Goal: Information Seeking & Learning: Learn about a topic

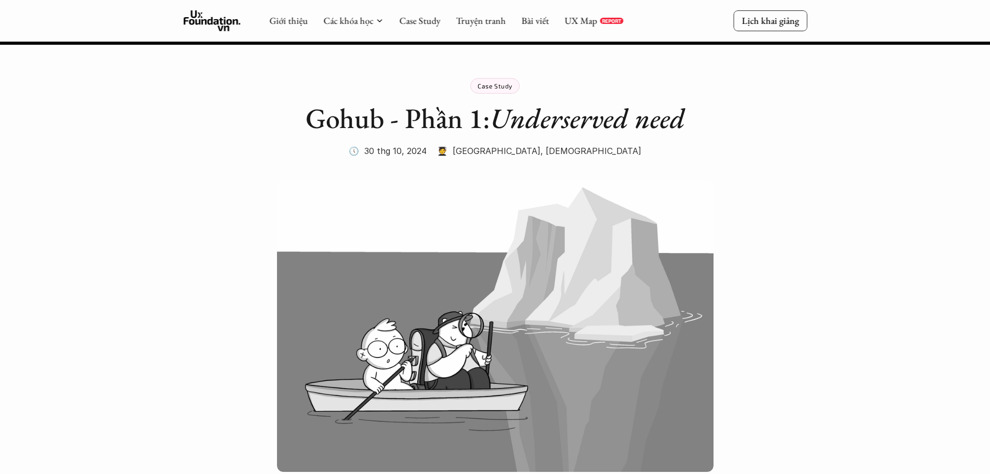
scroll to position [2854, 0]
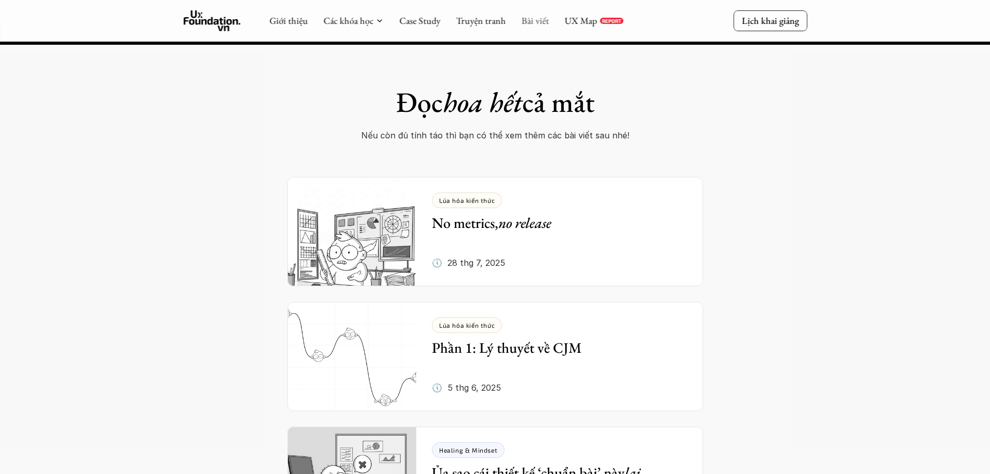
click at [538, 24] on link "Bài viết" at bounding box center [535, 21] width 28 height 12
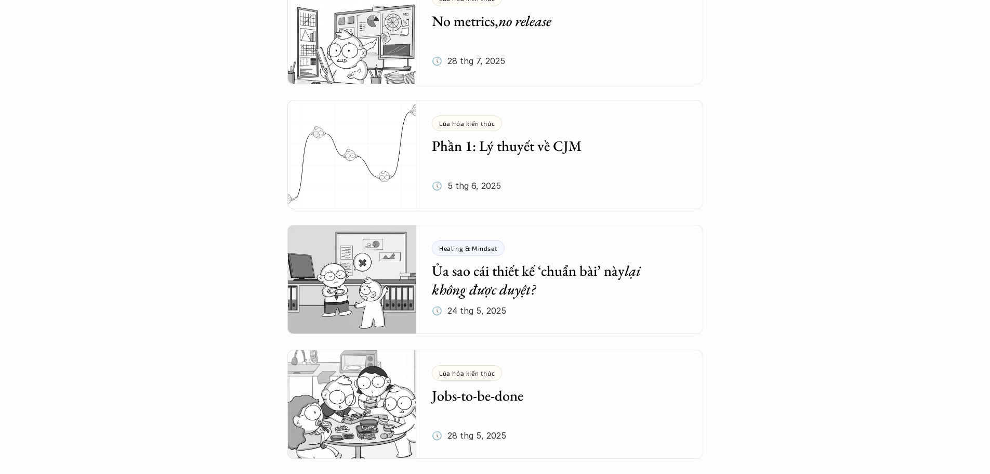
scroll to position [312, 0]
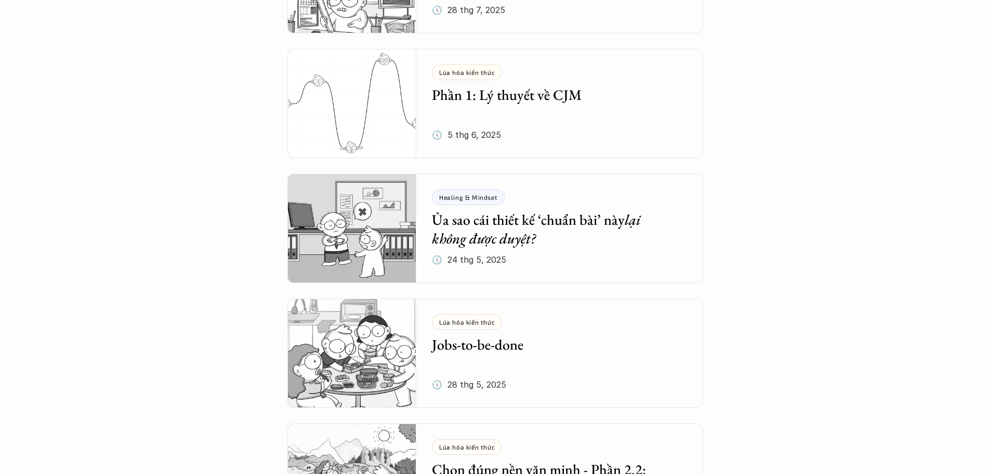
click at [19, 87] on div "Tổng hợp bài viết Dưới dây là những bài viết mà bọn mình hi vọng sẽ cung cấp đư…" at bounding box center [495, 440] width 990 height 1505
drag, startPoint x: 0, startPoint y: 102, endPoint x: 0, endPoint y: 50, distance: 51.5
click at [0, 50] on div "Tổng hợp bài viết Dưới dây là những bài viết mà bọn mình hi vọng sẽ cung cấp đư…" at bounding box center [495, 440] width 990 height 1505
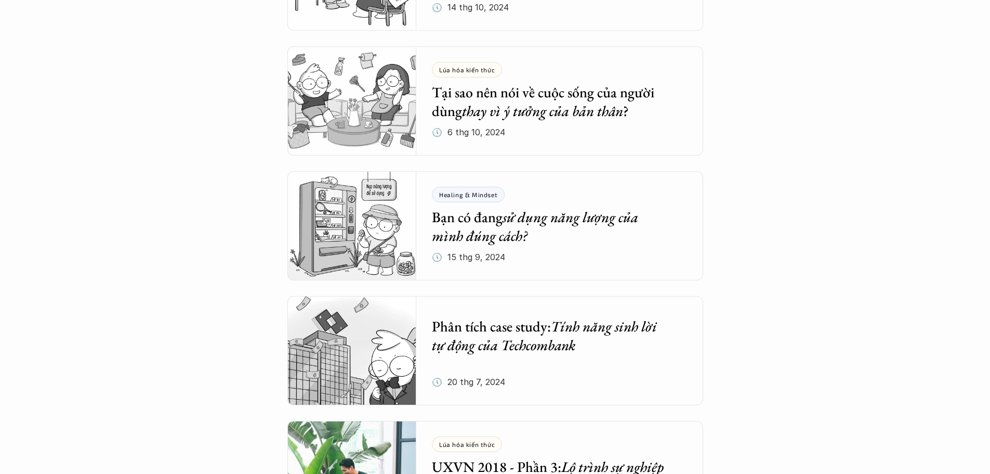
scroll to position [2703, 0]
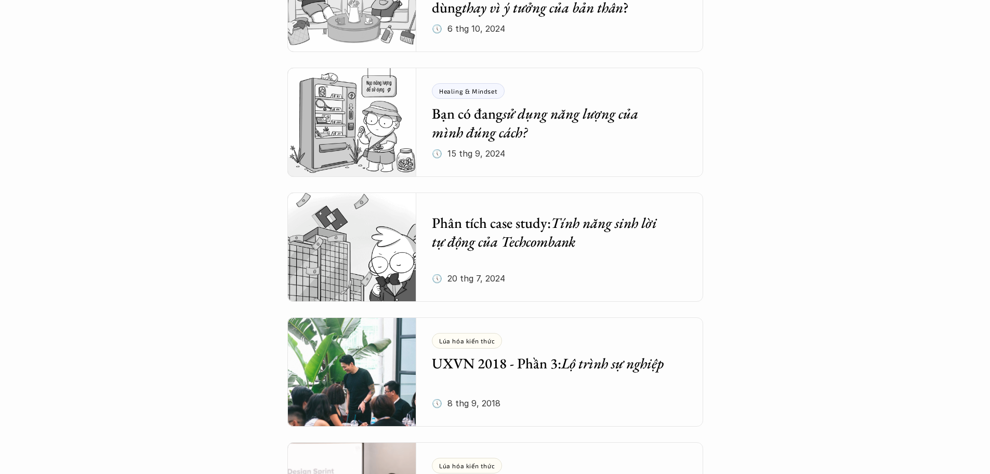
scroll to position [2807, 0]
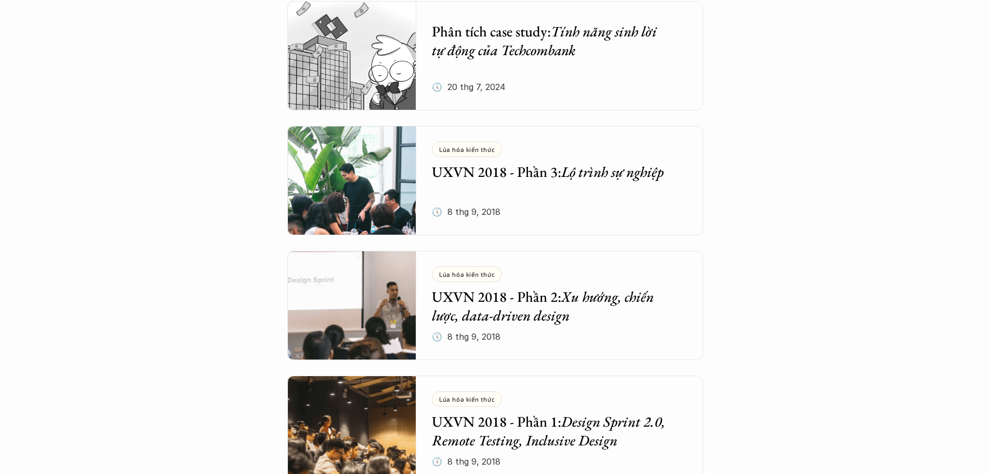
scroll to position [3015, 0]
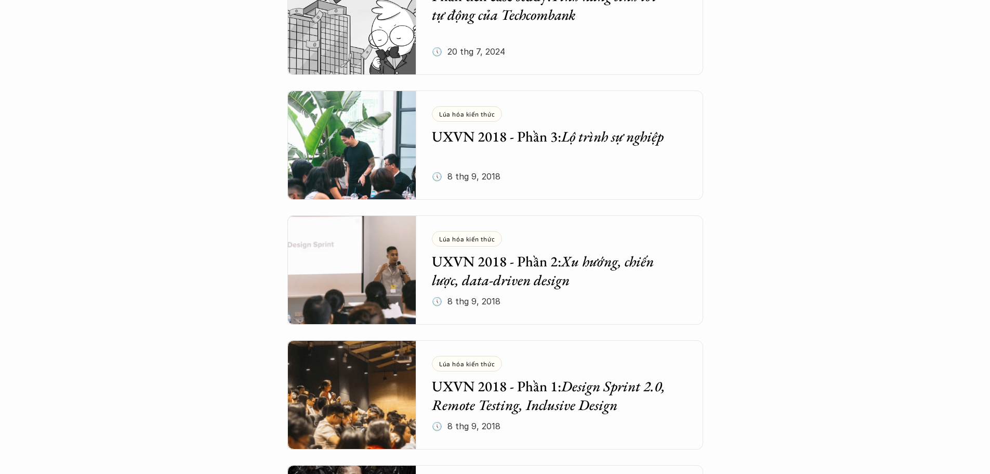
click at [473, 144] on h5 "UXVN 2018 - Phần 3: Lộ trình sự nghiệp" at bounding box center [552, 136] width 240 height 19
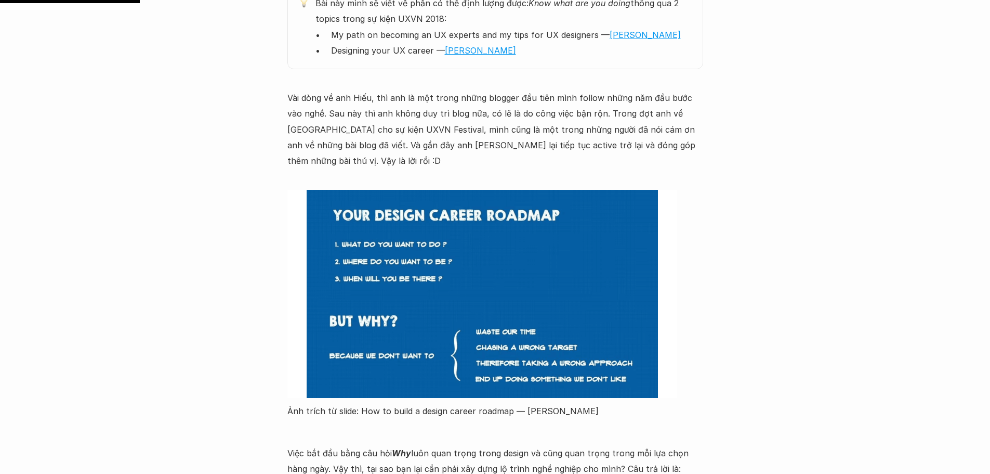
scroll to position [832, 0]
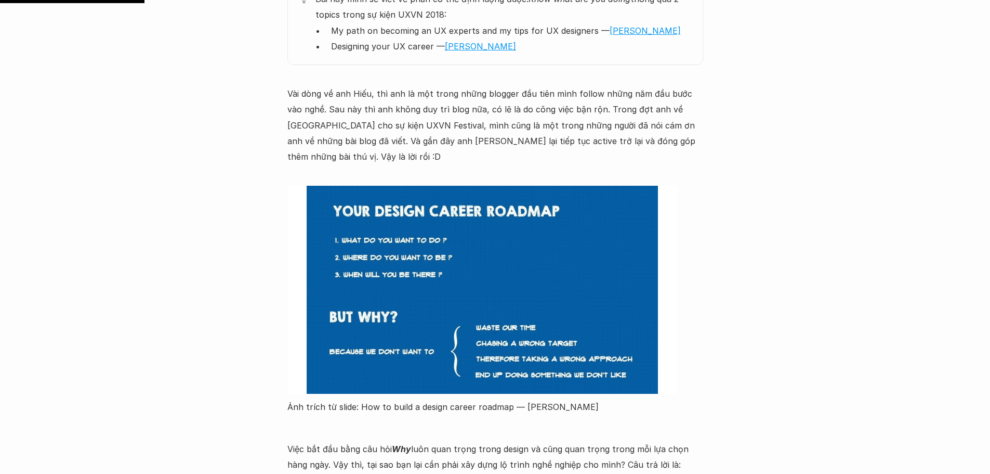
click at [474, 170] on p at bounding box center [495, 178] width 416 height 16
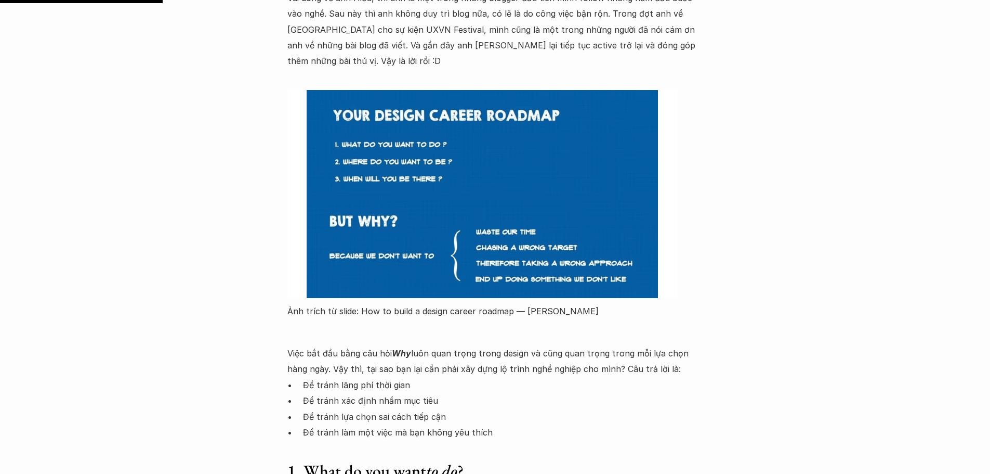
scroll to position [936, 0]
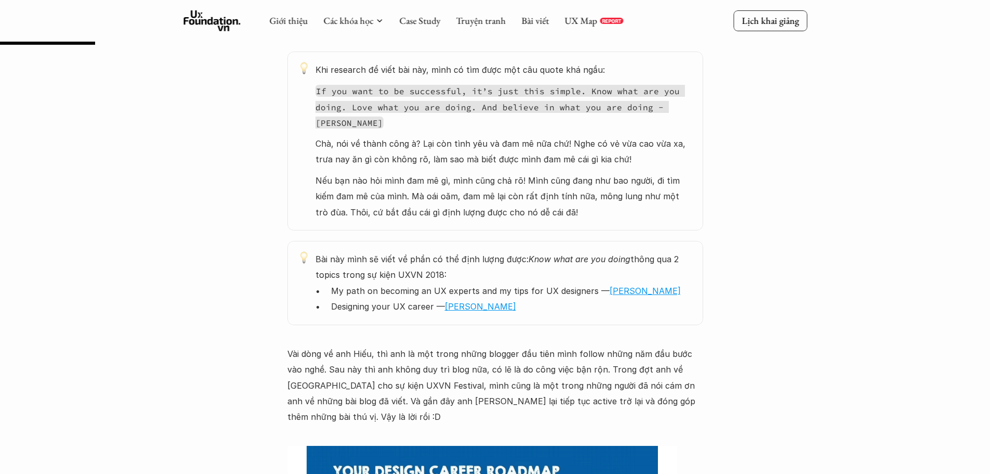
scroll to position [520, 0]
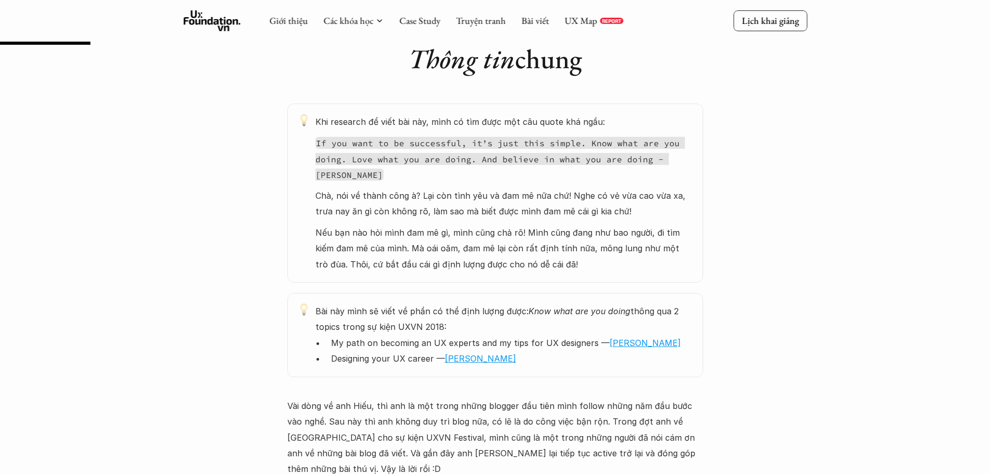
click at [439, 130] on div "Khi research để viết bài này, mình có tìm được một câu quote khá ngầu: If you w…" at bounding box center [504, 193] width 377 height 158
drag, startPoint x: 357, startPoint y: 142, endPoint x: 446, endPoint y: 145, distance: 88.4
click at [443, 145] on code "If you want to be successful, it’s just this simple. Know what are you doing. L…" at bounding box center [501, 159] width 370 height 44
drag, startPoint x: 465, startPoint y: 142, endPoint x: 556, endPoint y: 145, distance: 91.5
click at [555, 145] on code "If you want to be successful, it’s just this simple. Know what are you doing. L…" at bounding box center [501, 159] width 370 height 44
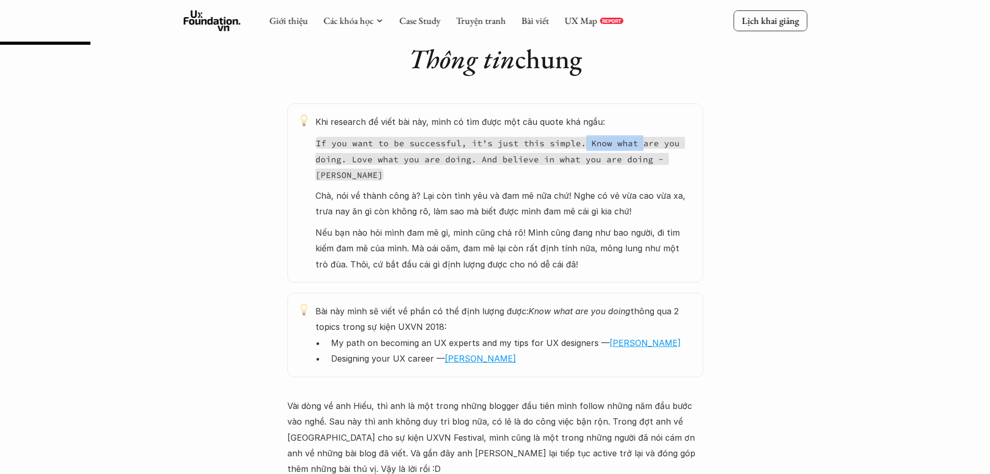
drag, startPoint x: 577, startPoint y: 142, endPoint x: 608, endPoint y: 138, distance: 31.5
click at [630, 143] on code "If you want to be successful, it’s just this simple. Know what are you doing. L…" at bounding box center [501, 159] width 370 height 44
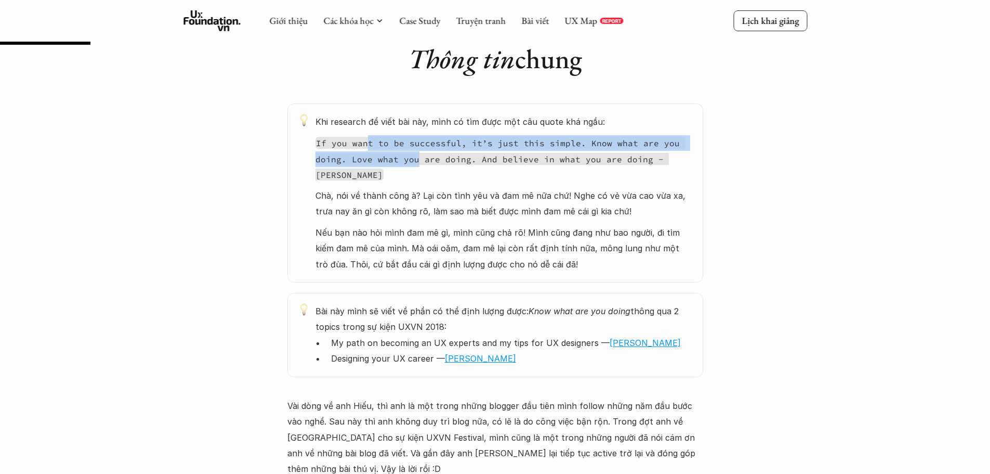
drag, startPoint x: 365, startPoint y: 152, endPoint x: 414, endPoint y: 158, distance: 49.2
click at [414, 158] on p "If you want to be successful, it’s just this simple. Know what are you doing. L…" at bounding box center [504, 158] width 377 height 47
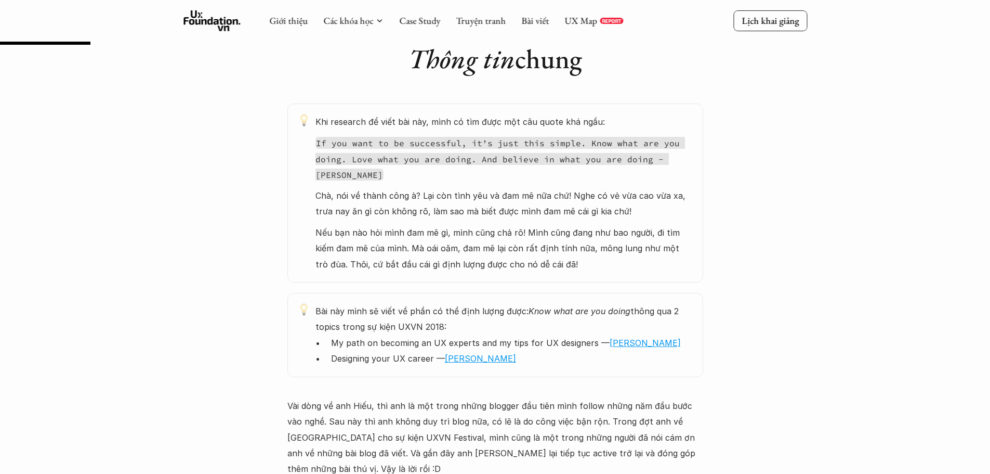
click at [432, 155] on code "If you want to be successful, it’s just this simple. Know what are you doing. L…" at bounding box center [501, 159] width 370 height 44
drag, startPoint x: 442, startPoint y: 156, endPoint x: 482, endPoint y: 157, distance: 40.6
click at [478, 158] on code "If you want to be successful, it’s just this simple. Know what are you doing. L…" at bounding box center [501, 159] width 370 height 44
drag, startPoint x: 490, startPoint y: 156, endPoint x: 650, endPoint y: 153, distance: 160.1
click at [638, 154] on code "If you want to be successful, it’s just this simple. Know what are you doing. L…" at bounding box center [501, 159] width 370 height 44
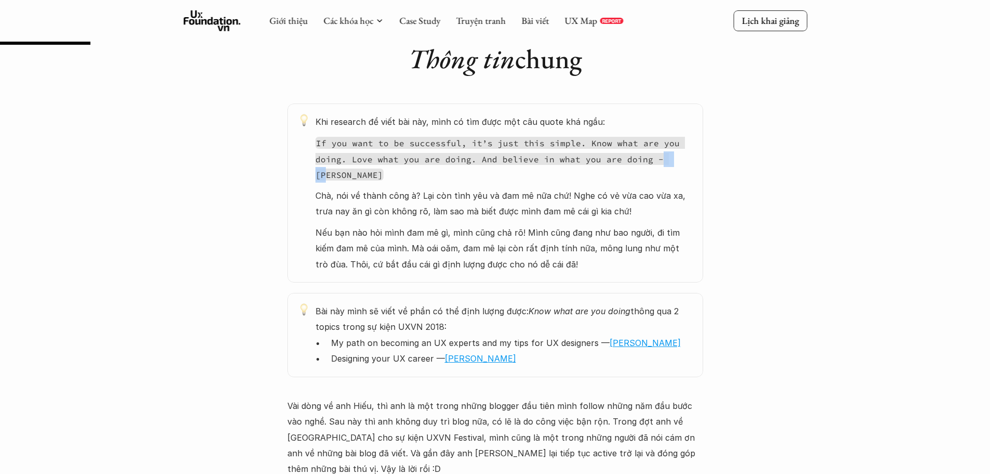
drag, startPoint x: 651, startPoint y: 153, endPoint x: 673, endPoint y: 155, distance: 21.9
click at [673, 155] on code "If you want to be successful, it’s just this simple. Know what are you doing. L…" at bounding box center [501, 159] width 370 height 44
click at [476, 171] on p "If you want to be successful, it’s just this simple. Know what are you doing. L…" at bounding box center [504, 158] width 377 height 47
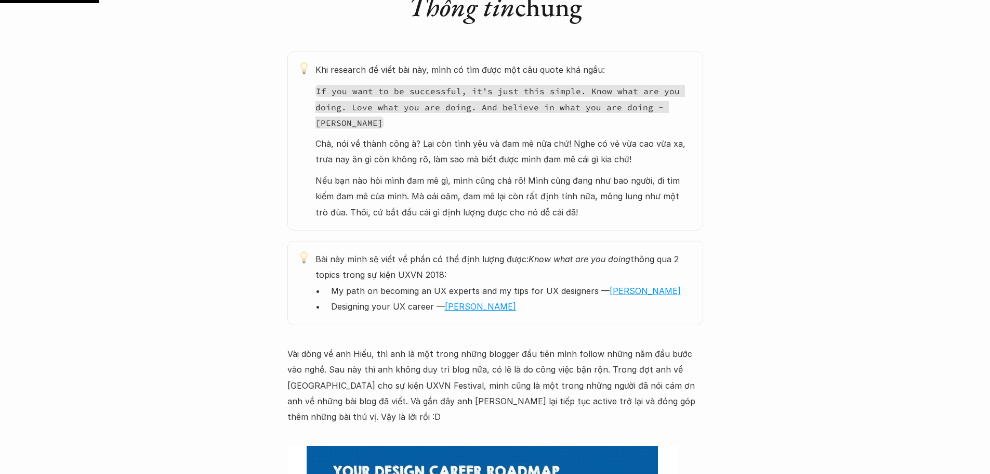
click at [628, 430] on p at bounding box center [495, 438] width 416 height 16
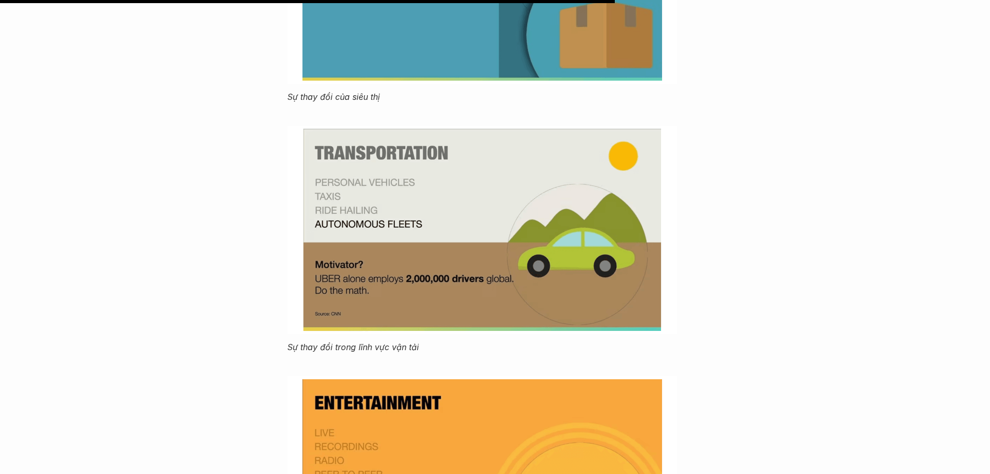
scroll to position [3743, 0]
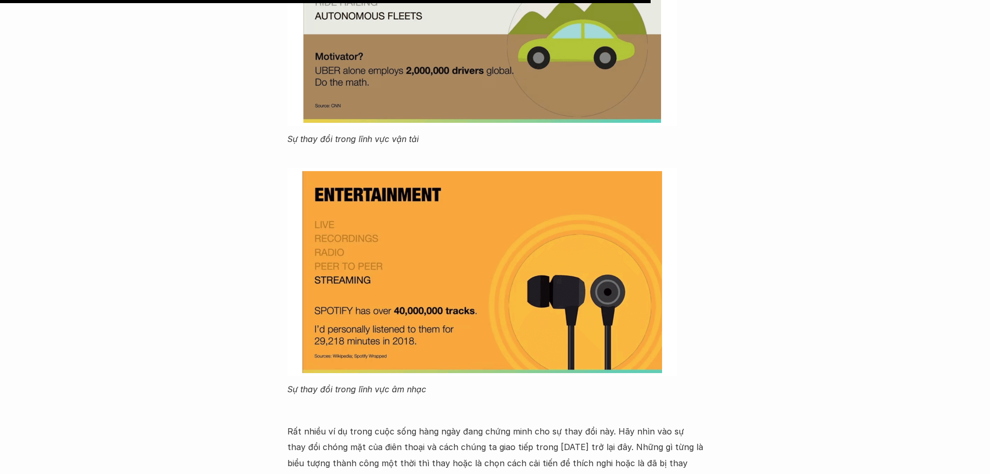
click at [508, 402] on p at bounding box center [495, 410] width 416 height 16
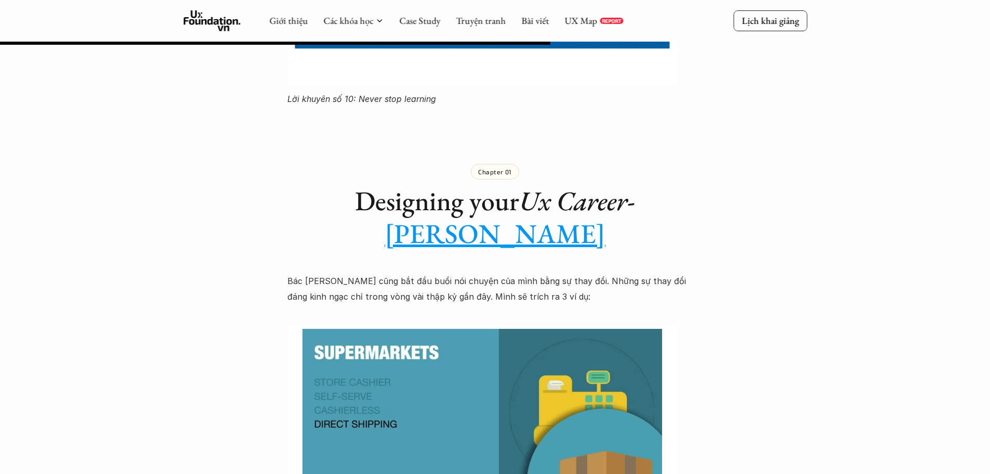
scroll to position [3015, 0]
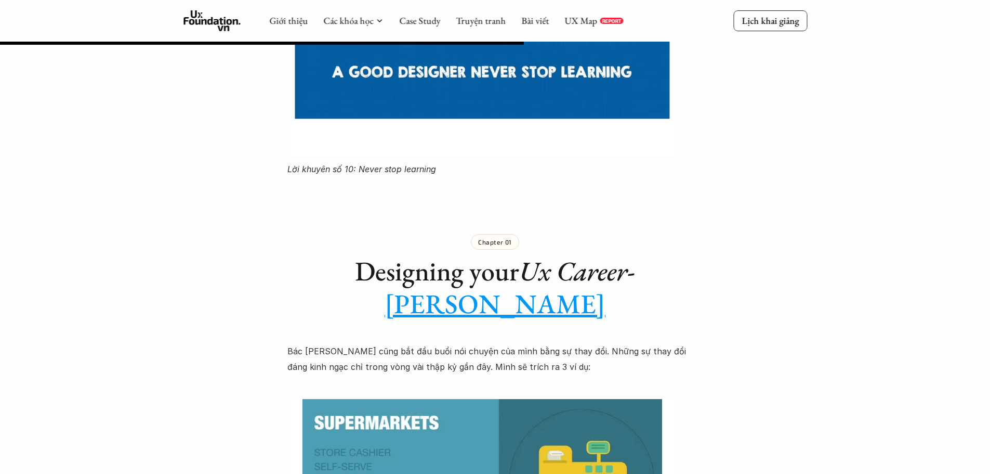
click at [492, 238] on p "Chapter 01" at bounding box center [495, 241] width 34 height 7
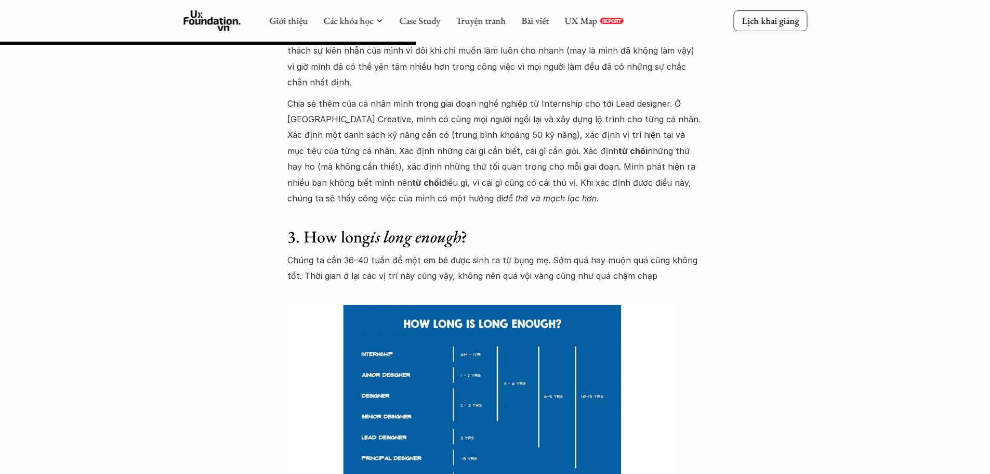
scroll to position [2391, 0]
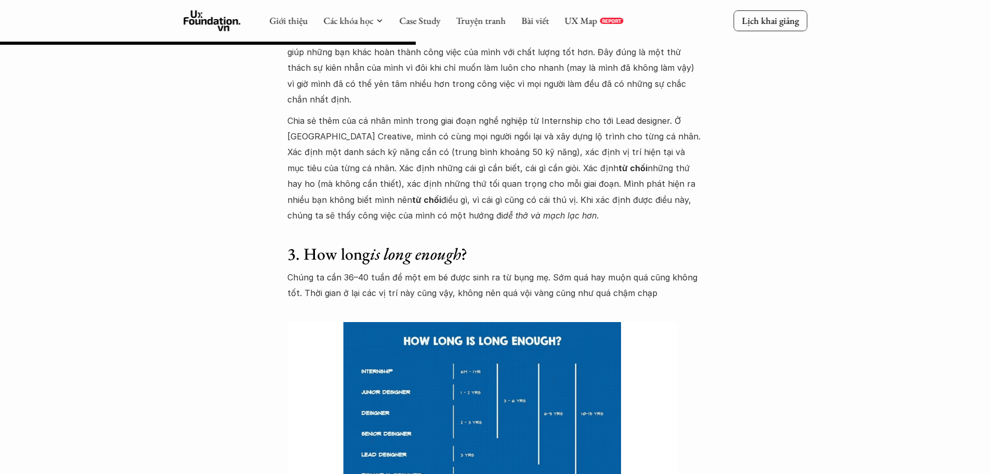
drag, startPoint x: 43, startPoint y: 176, endPoint x: 41, endPoint y: 189, distance: 12.6
drag, startPoint x: 41, startPoint y: 189, endPoint x: 127, endPoint y: 171, distance: 87.7
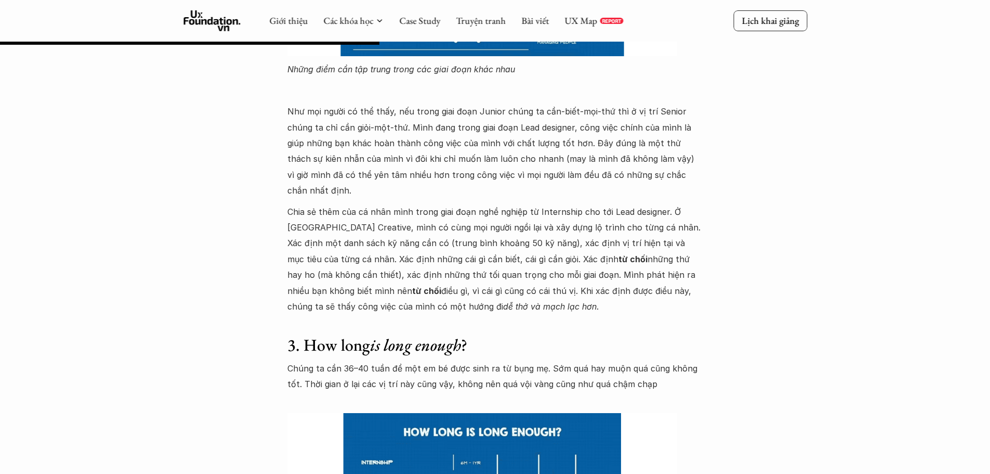
scroll to position [2184, 0]
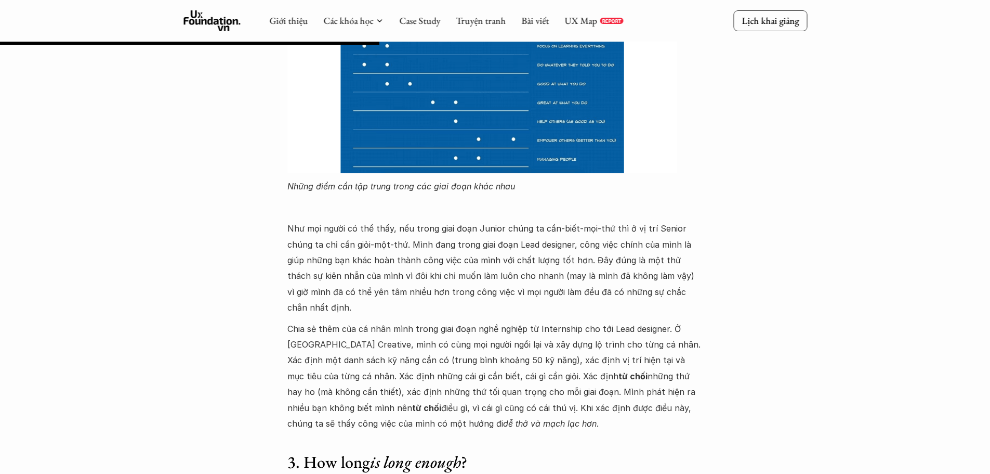
drag, startPoint x: 180, startPoint y: 206, endPoint x: 93, endPoint y: 232, distance: 91.0
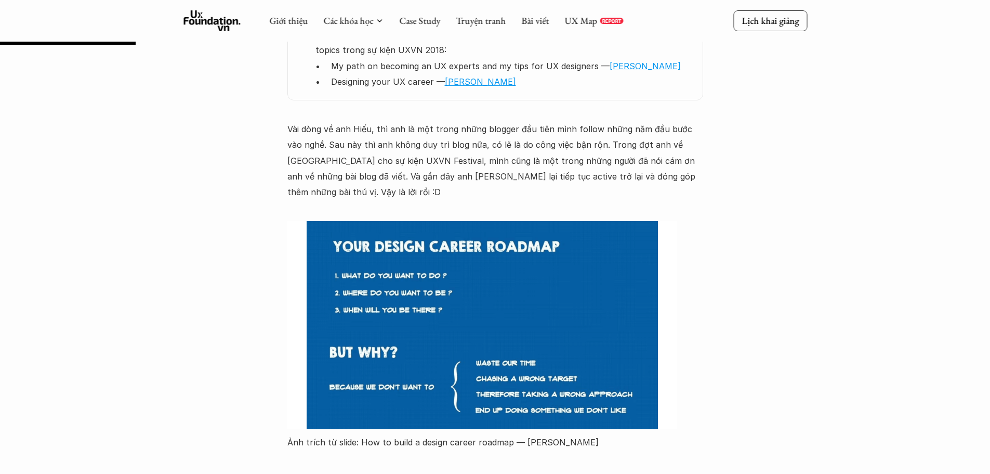
scroll to position [780, 0]
